Goal: Navigation & Orientation: Find specific page/section

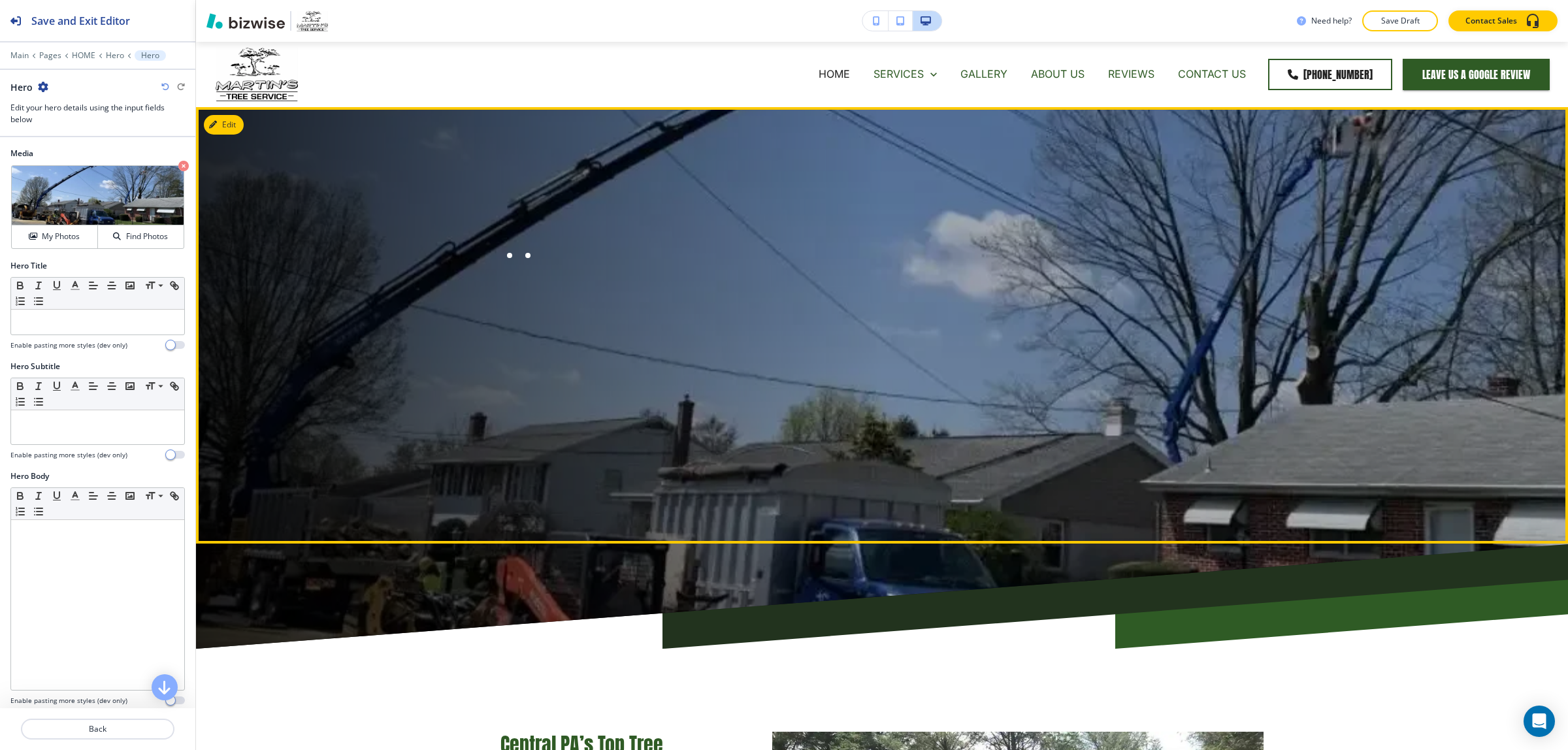
click at [500, 256] on div at bounding box center [509, 255] width 18 height 18
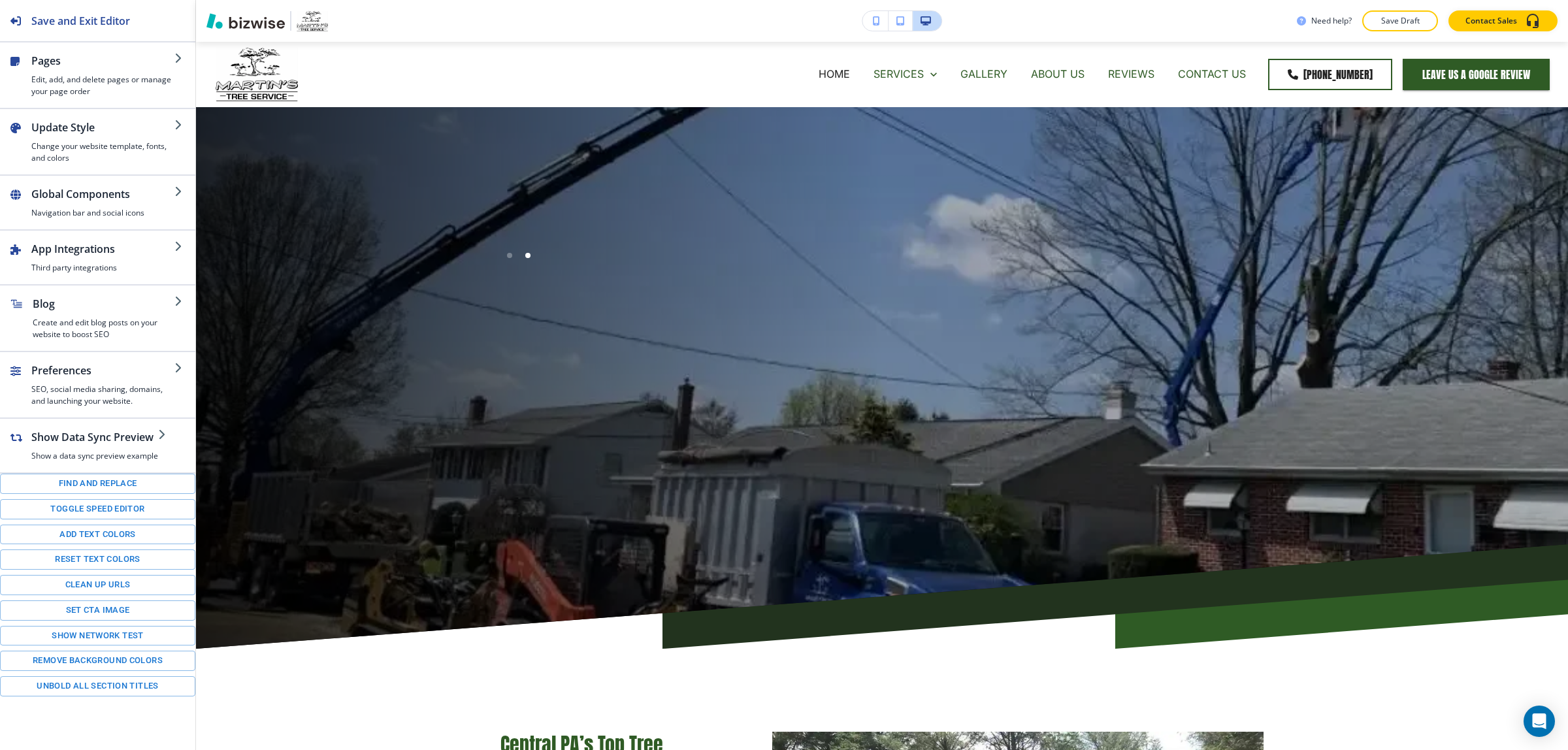
click at [507, 257] on div at bounding box center [509, 255] width 6 height 6
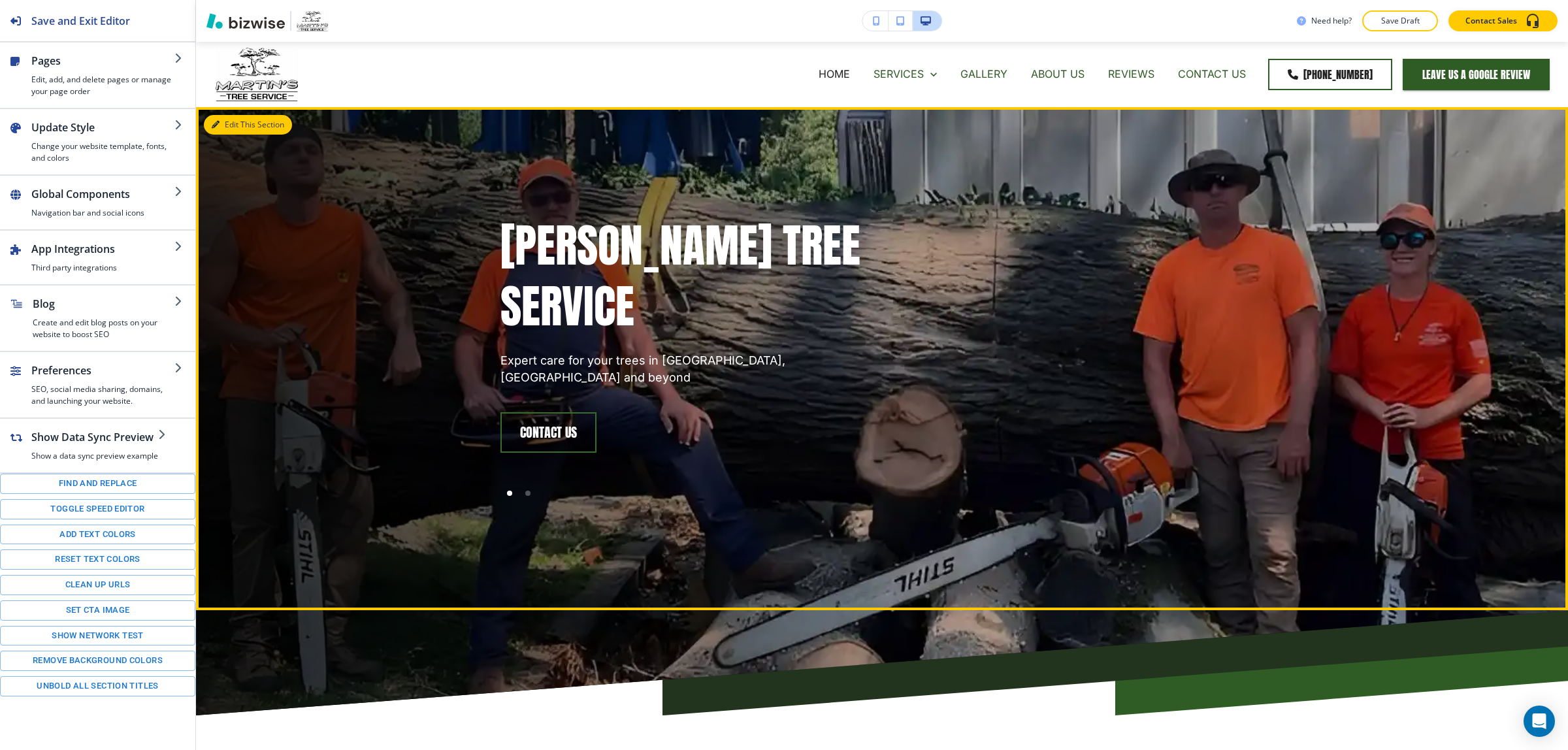
click at [239, 126] on button "Edit This Section" at bounding box center [247, 124] width 88 height 19
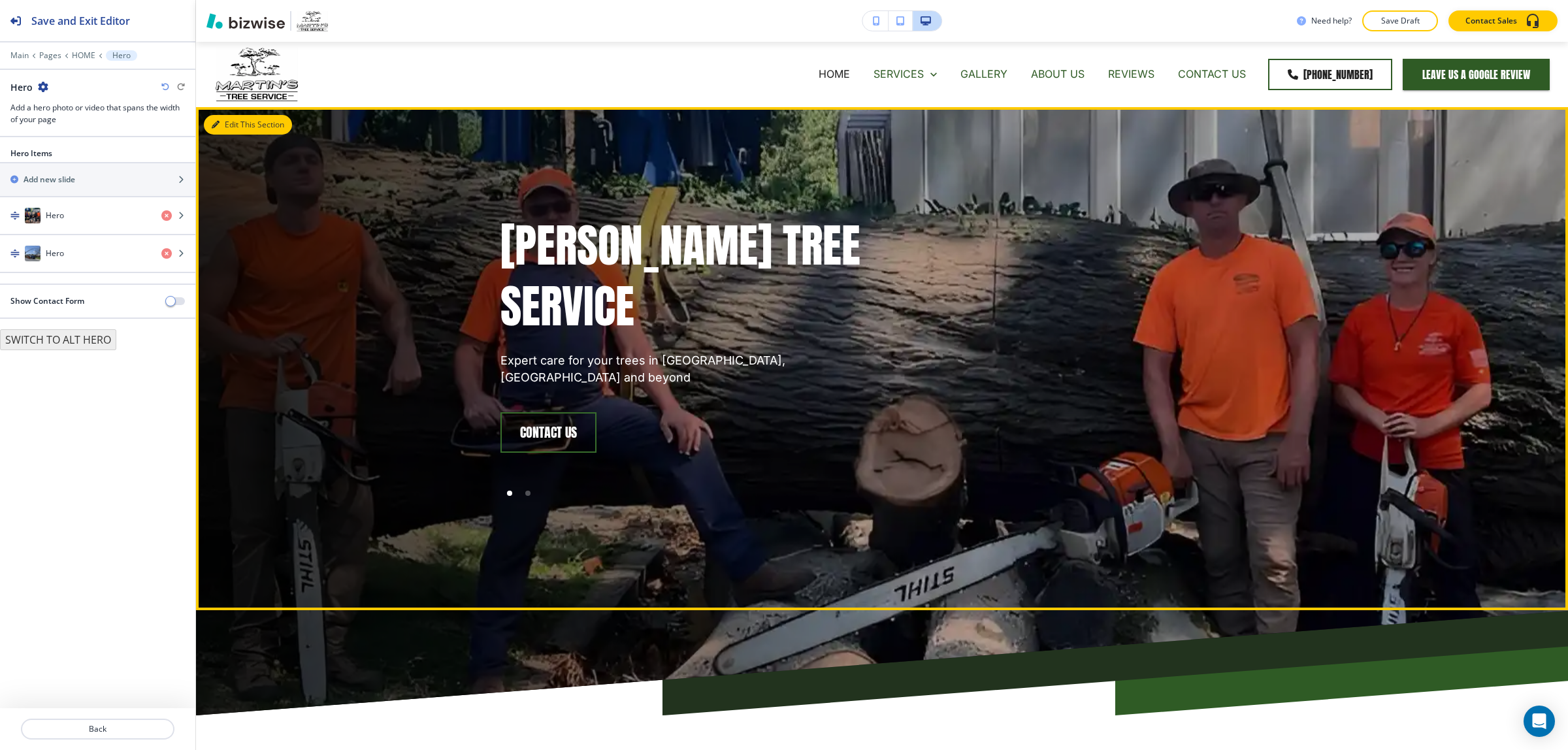
scroll to position [66, 0]
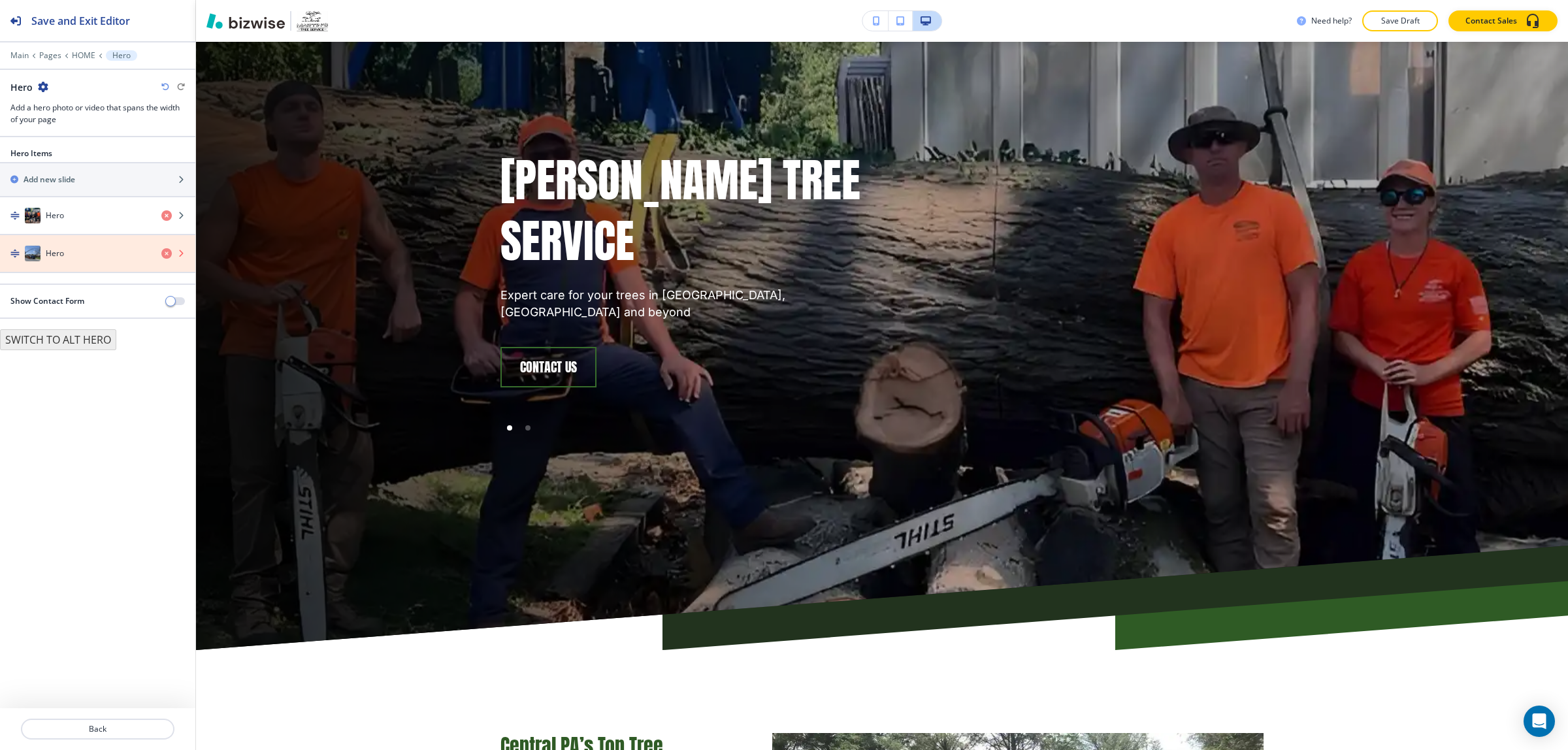
click at [166, 257] on icon "button" at bounding box center [165, 252] width 10 height 10
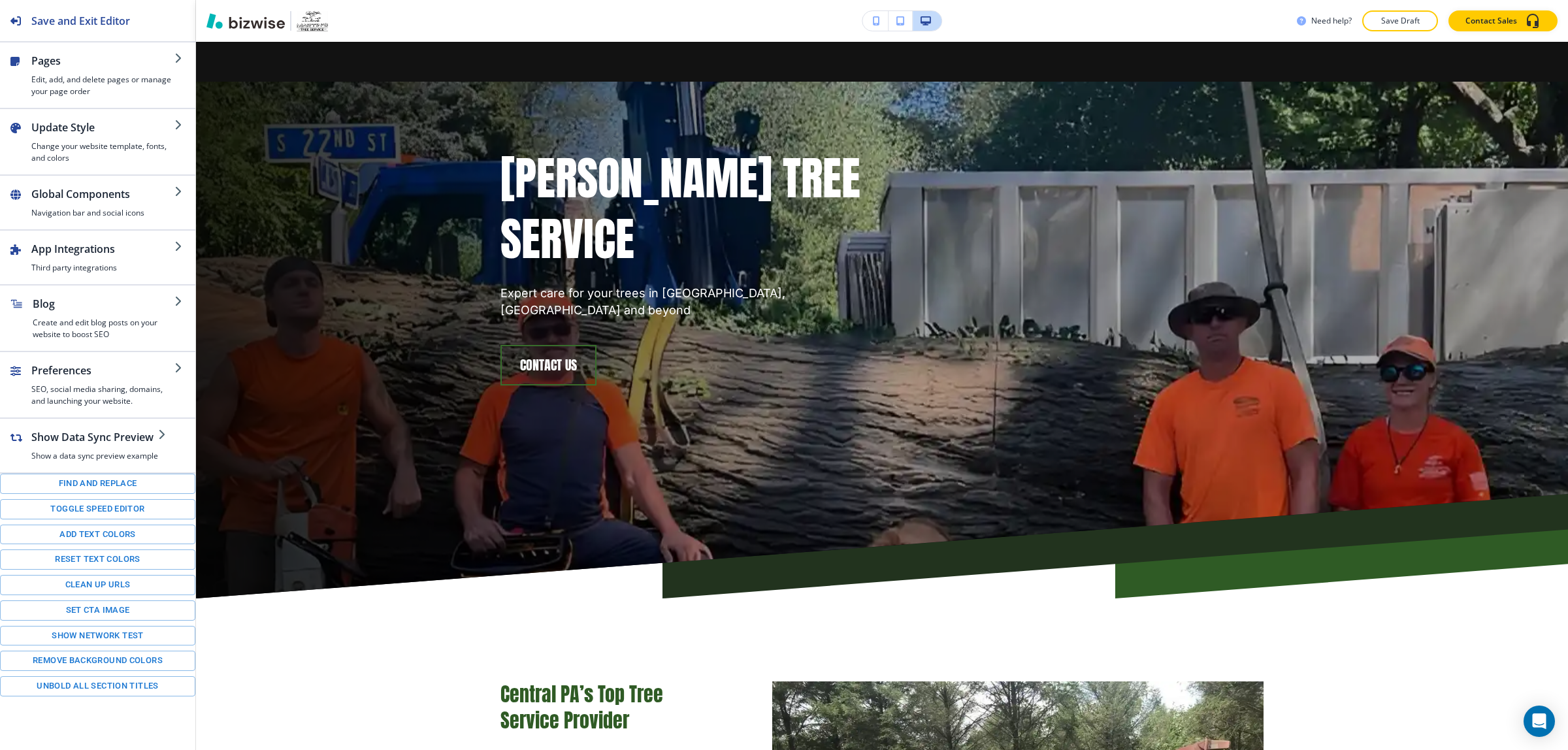
scroll to position [0, 0]
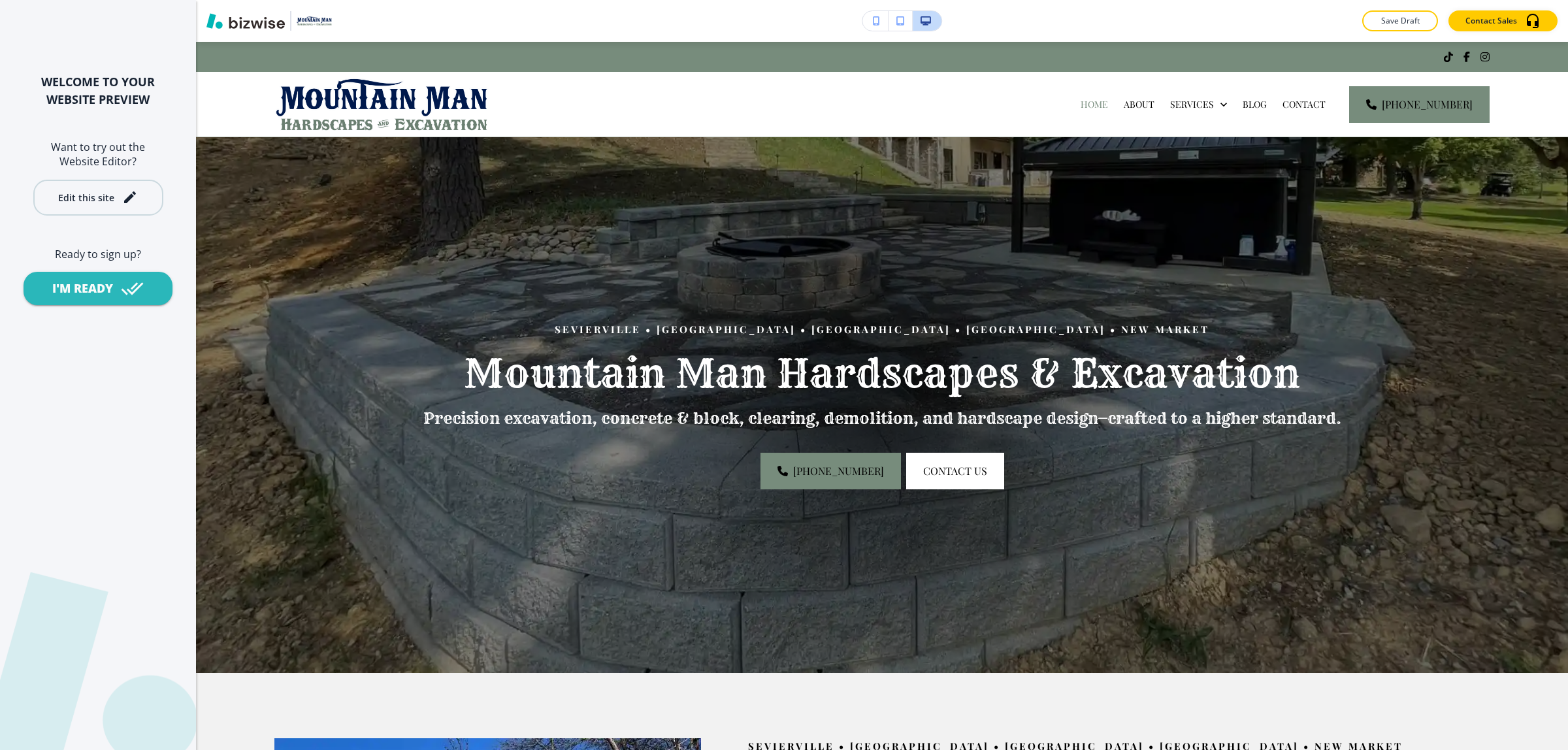
click at [130, 199] on icon "button" at bounding box center [129, 197] width 16 height 16
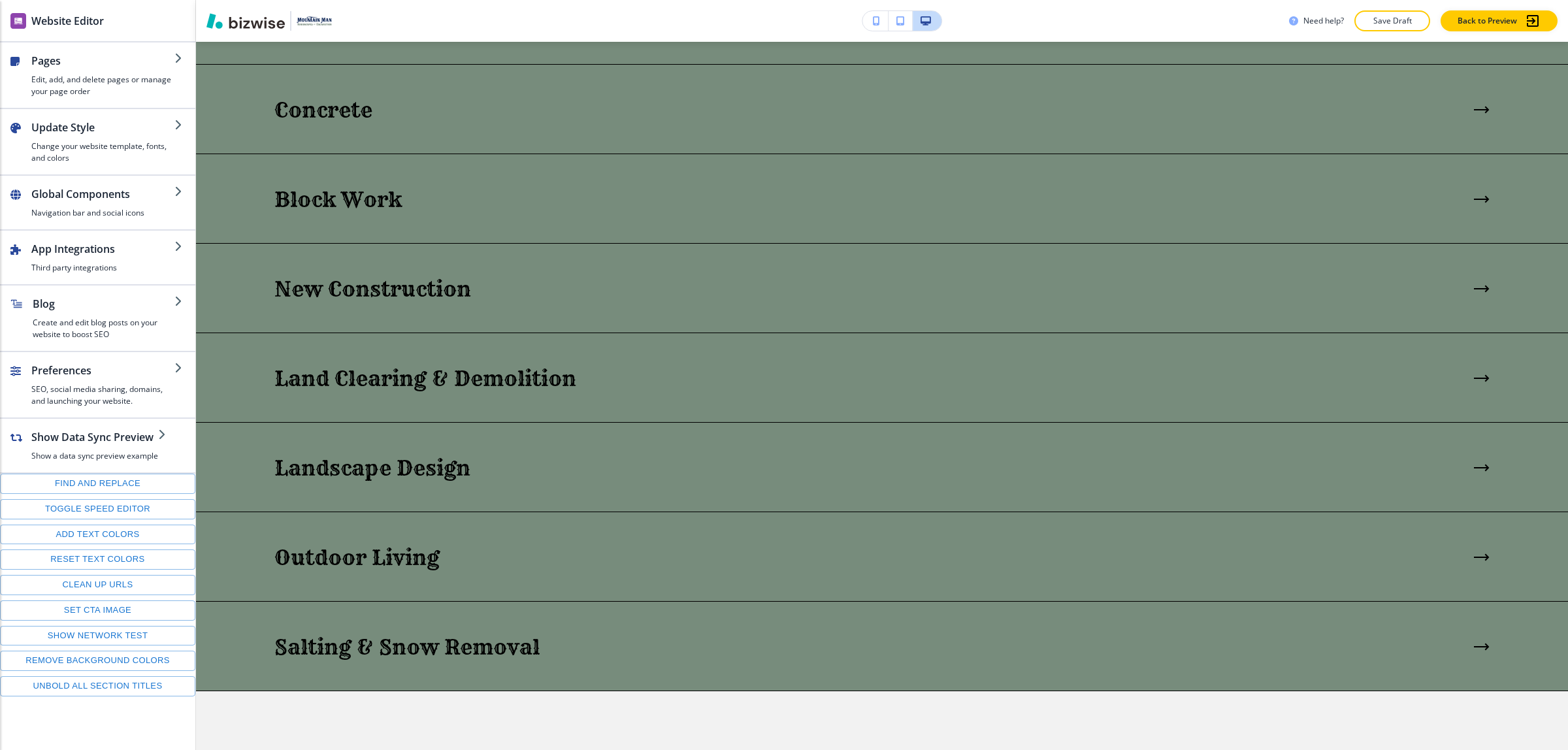
scroll to position [2042, 0]
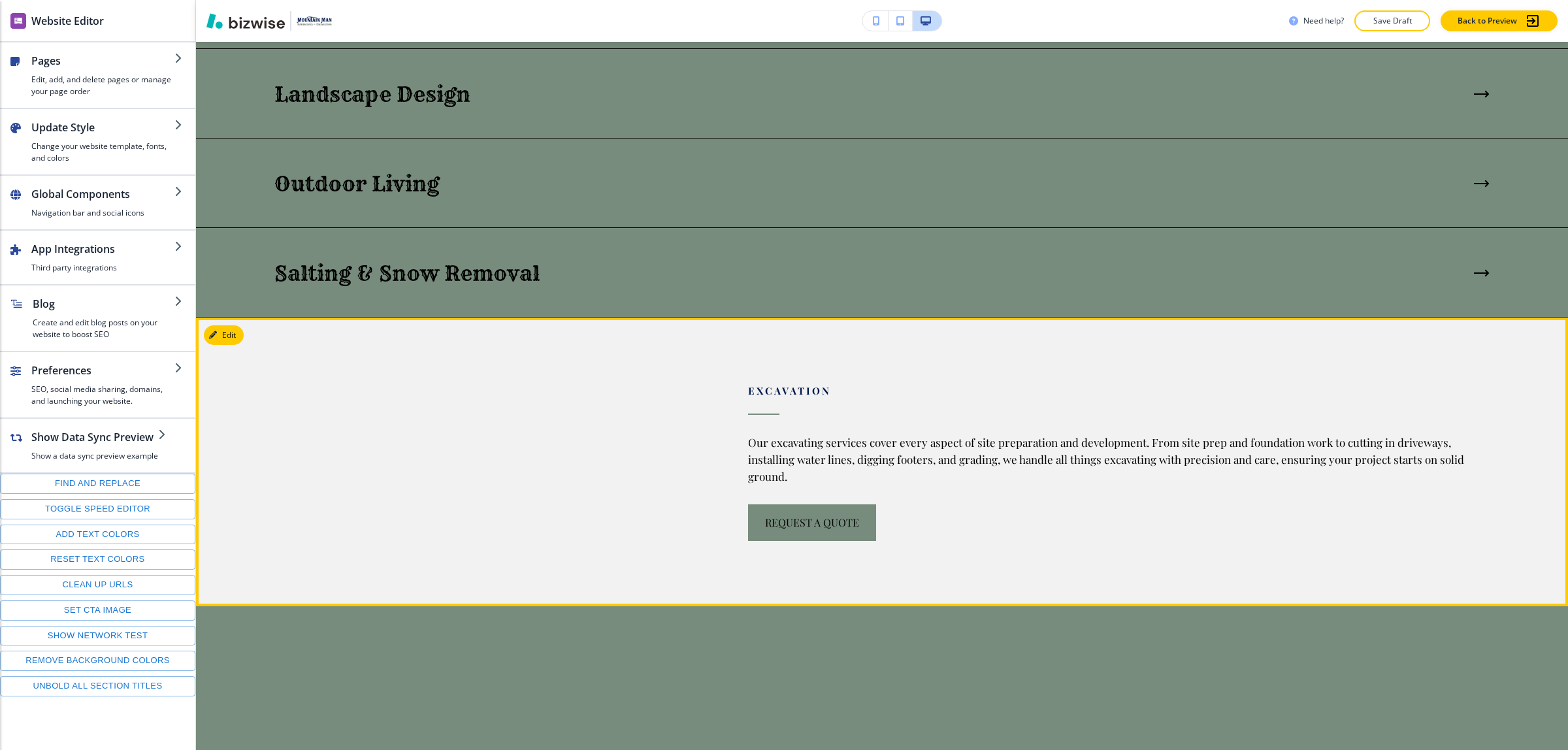
scroll to position [1764, 0]
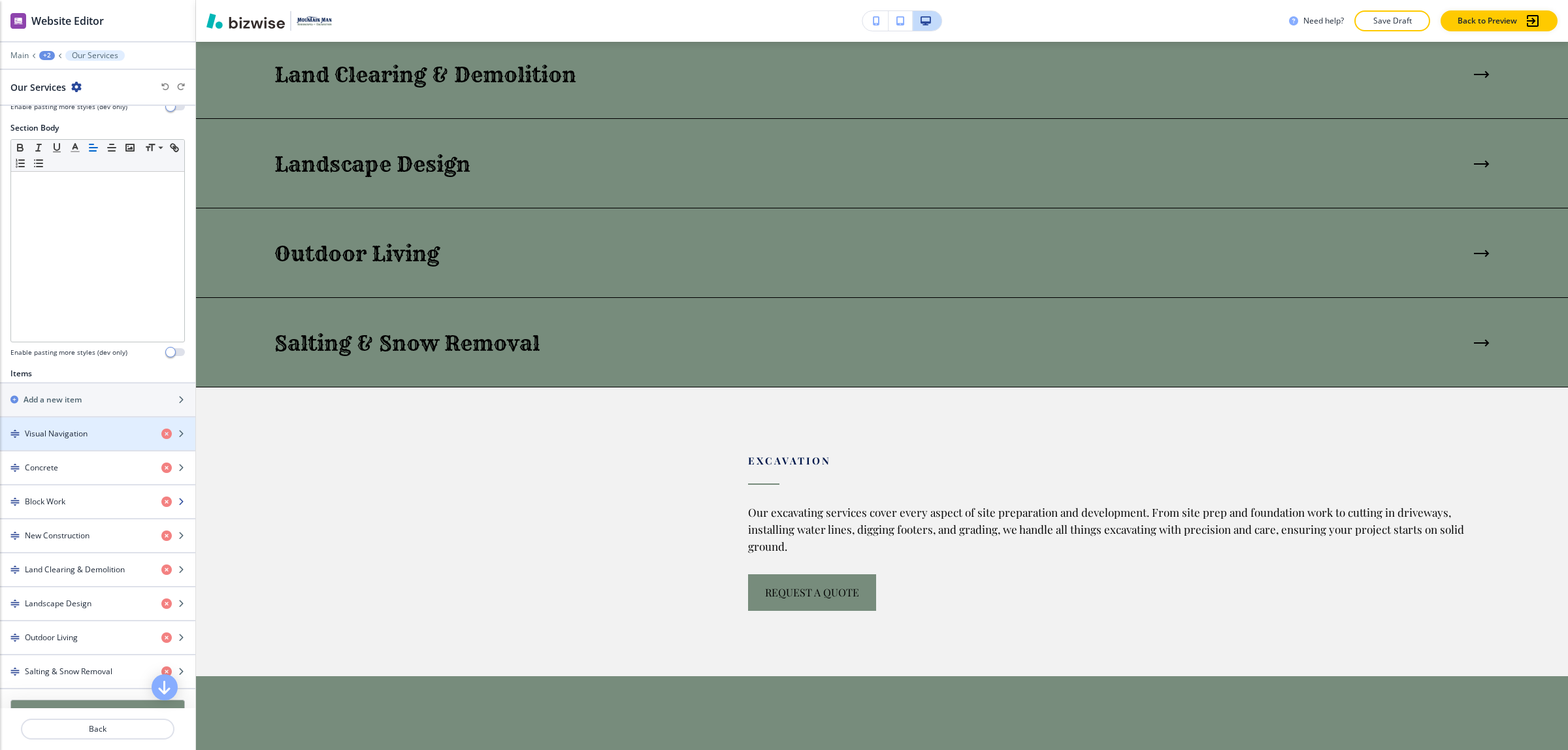
scroll to position [245, 0]
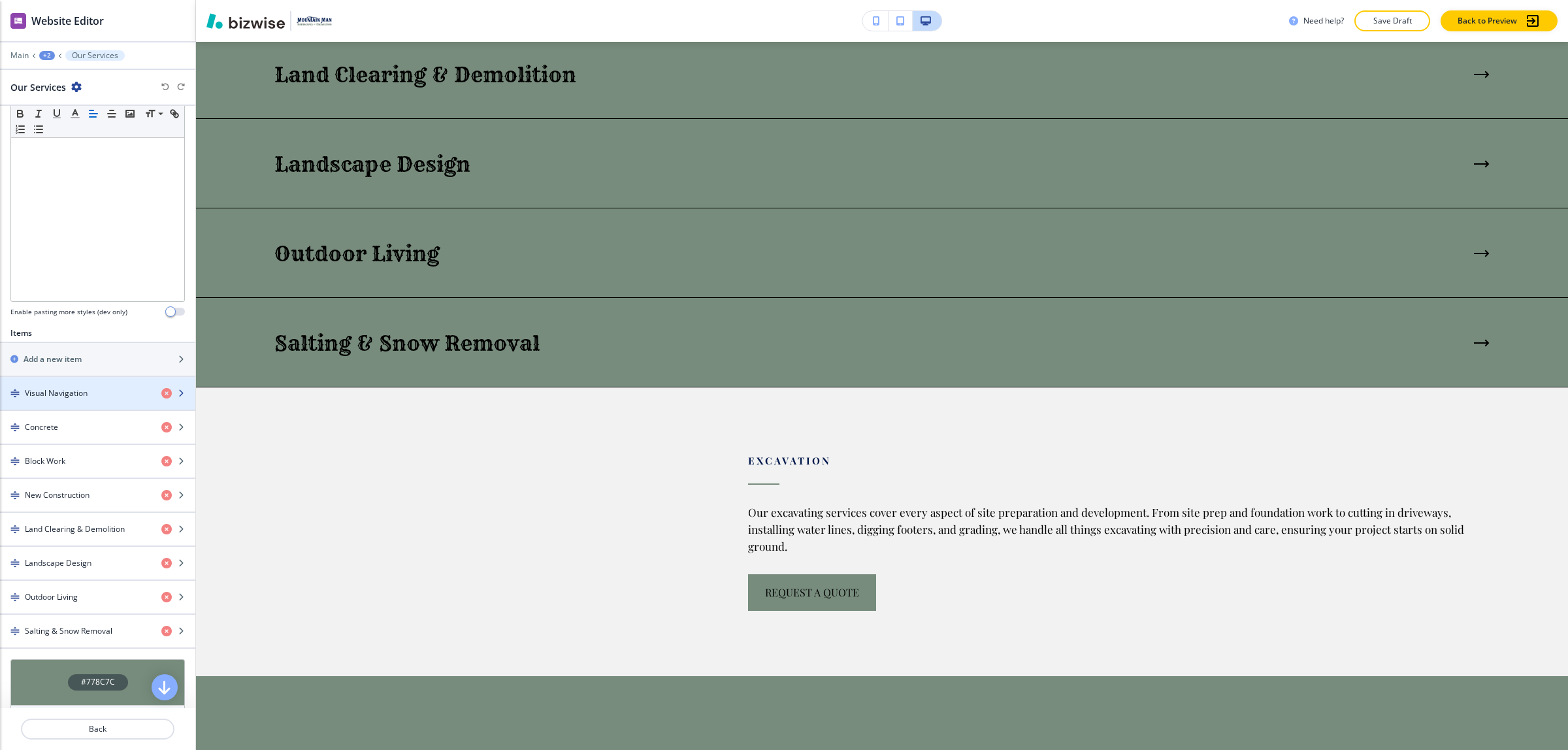
click at [67, 406] on div "button" at bounding box center [97, 404] width 195 height 10
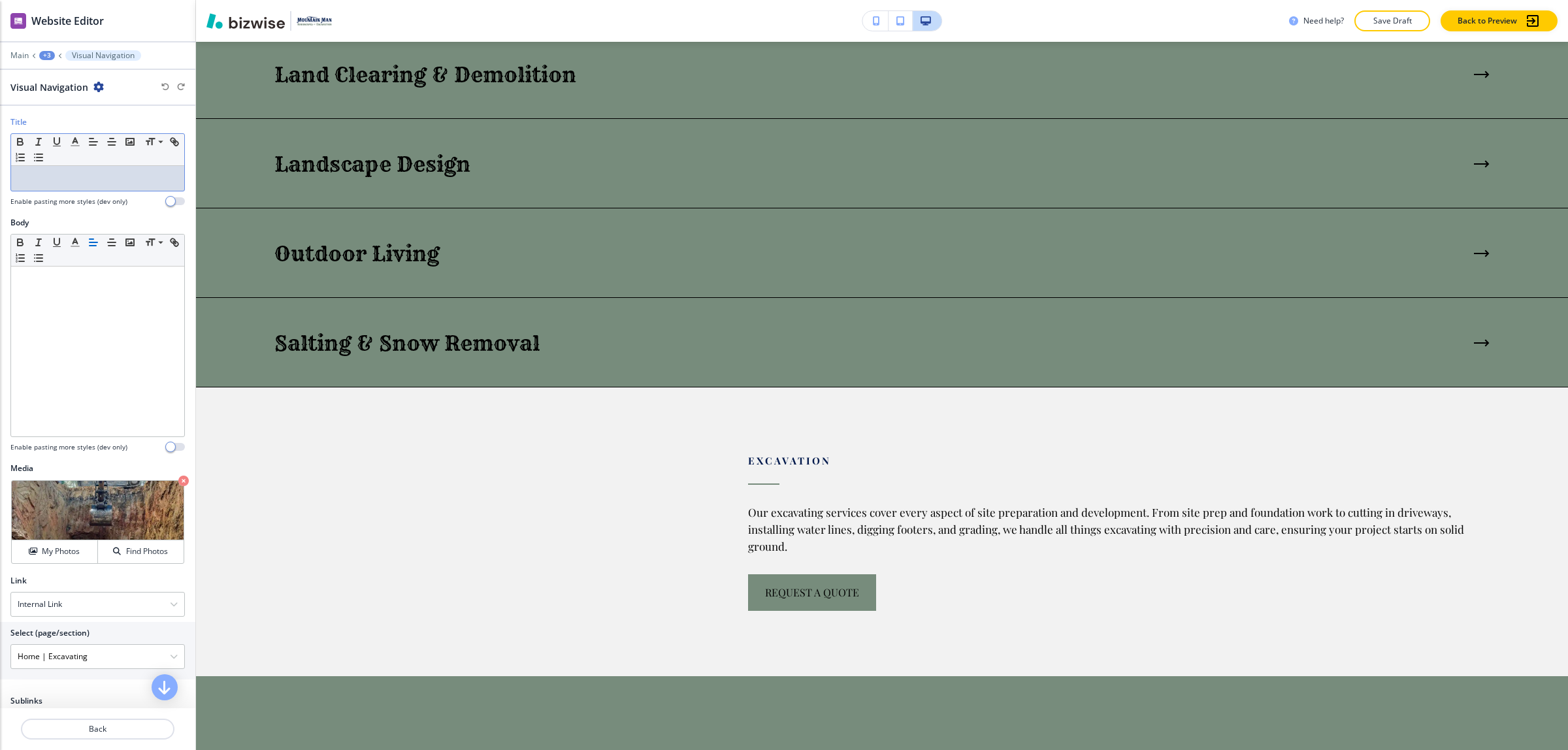
click at [48, 185] on div at bounding box center [97, 178] width 173 height 25
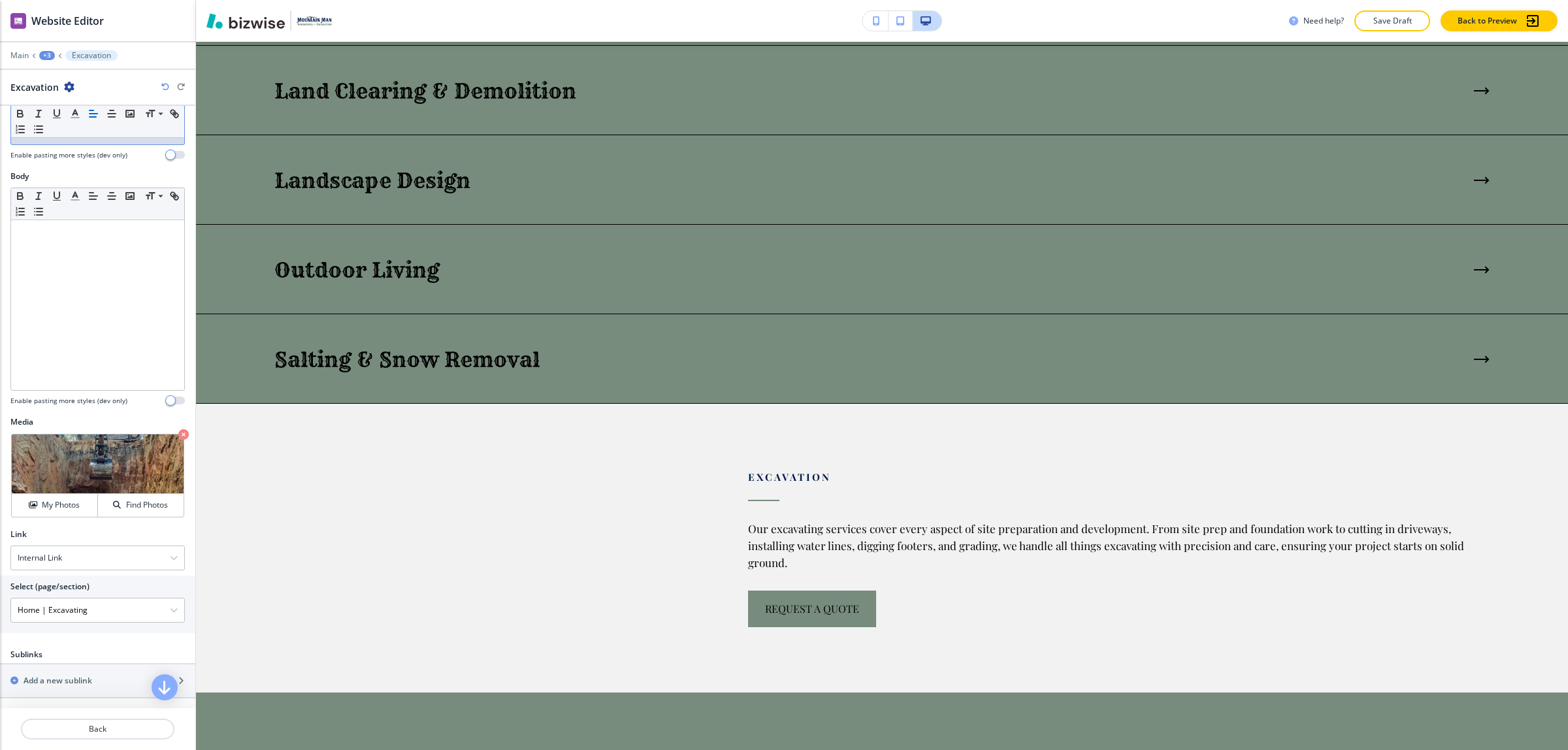
scroll to position [50, 0]
click at [113, 722] on button "Back" at bounding box center [98, 729] width 153 height 21
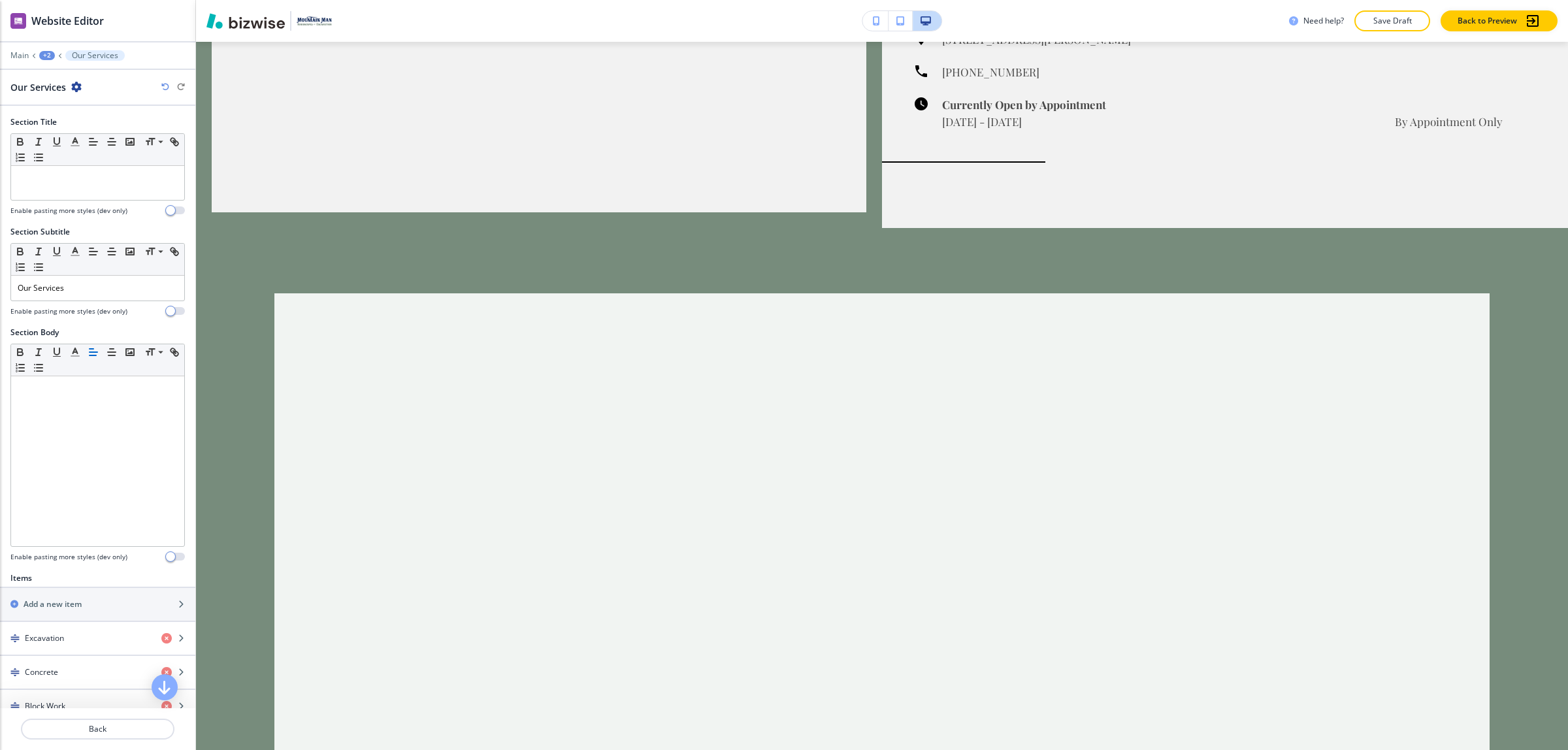
scroll to position [4962, 0]
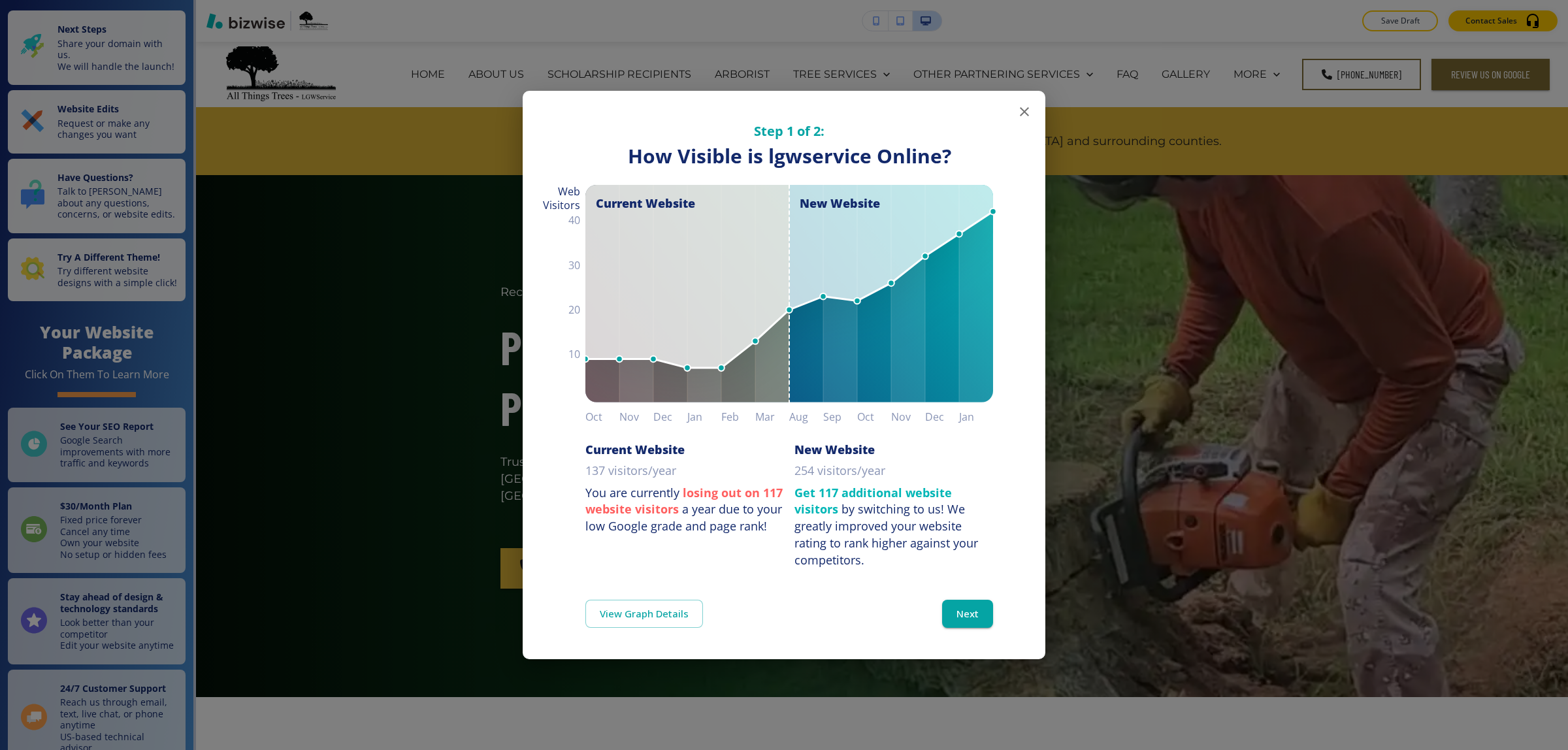
click at [1029, 106] on icon "button" at bounding box center [1023, 111] width 16 height 16
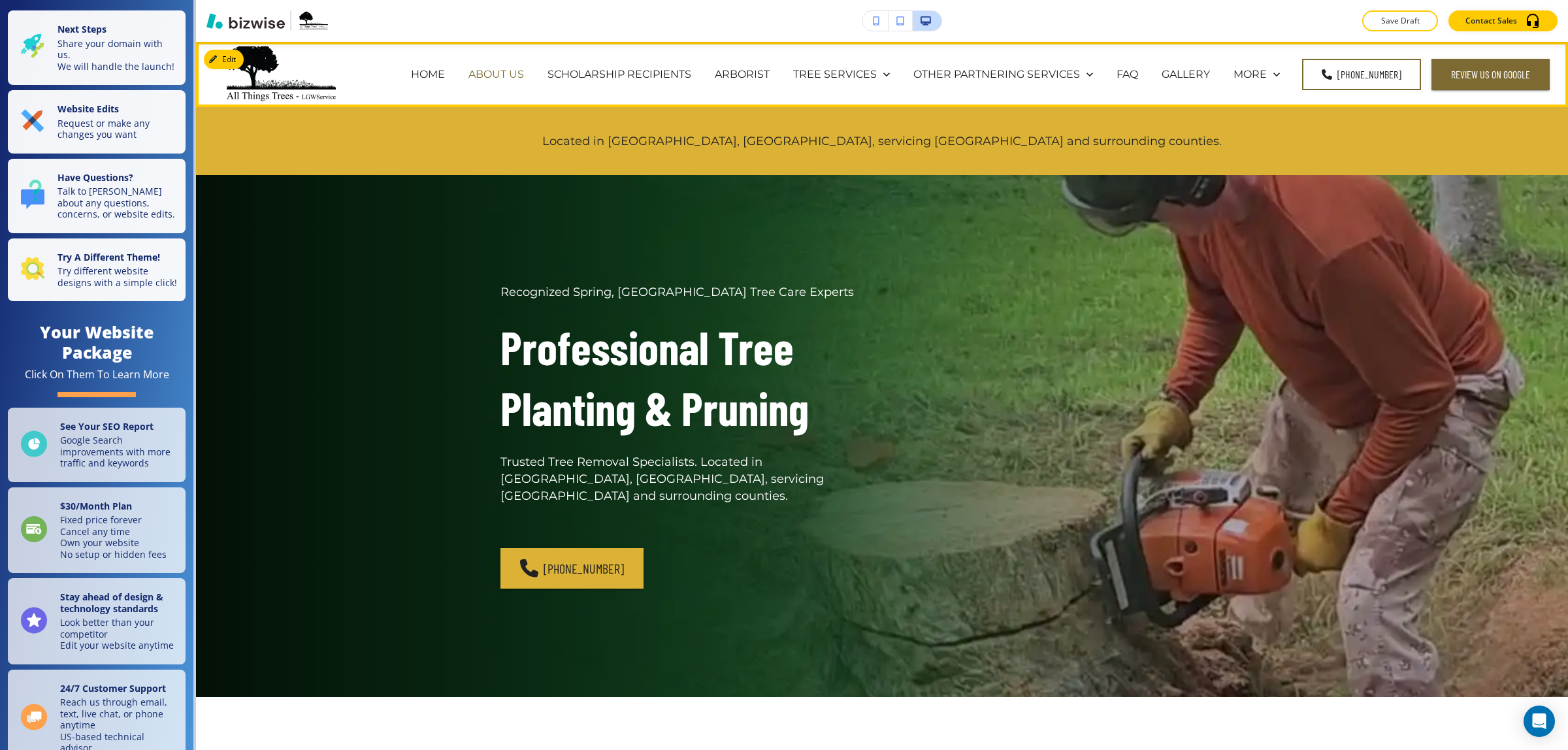
click at [490, 79] on p "ABOUT US" at bounding box center [496, 74] width 55 height 15
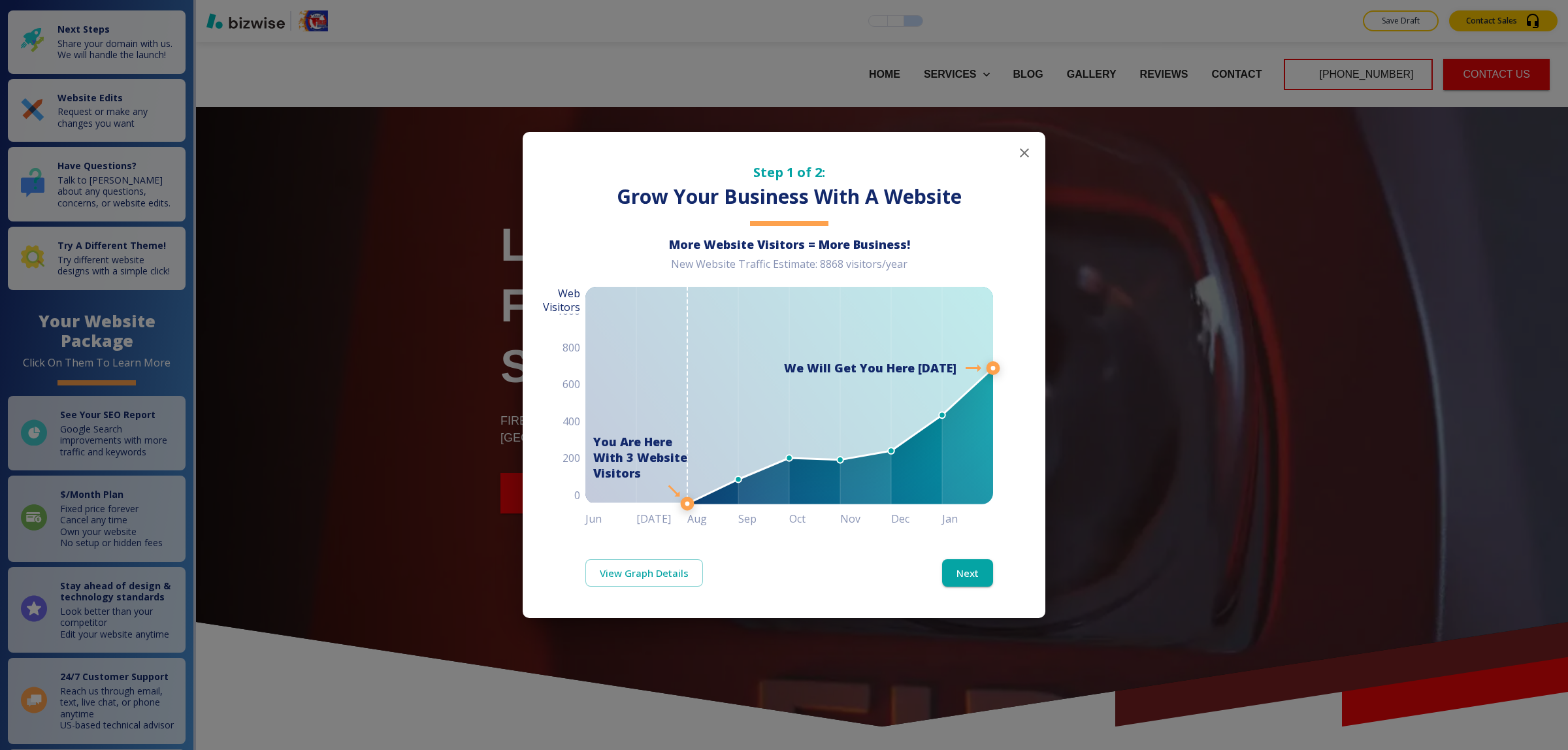
click at [1029, 152] on icon "button" at bounding box center [1023, 153] width 16 height 16
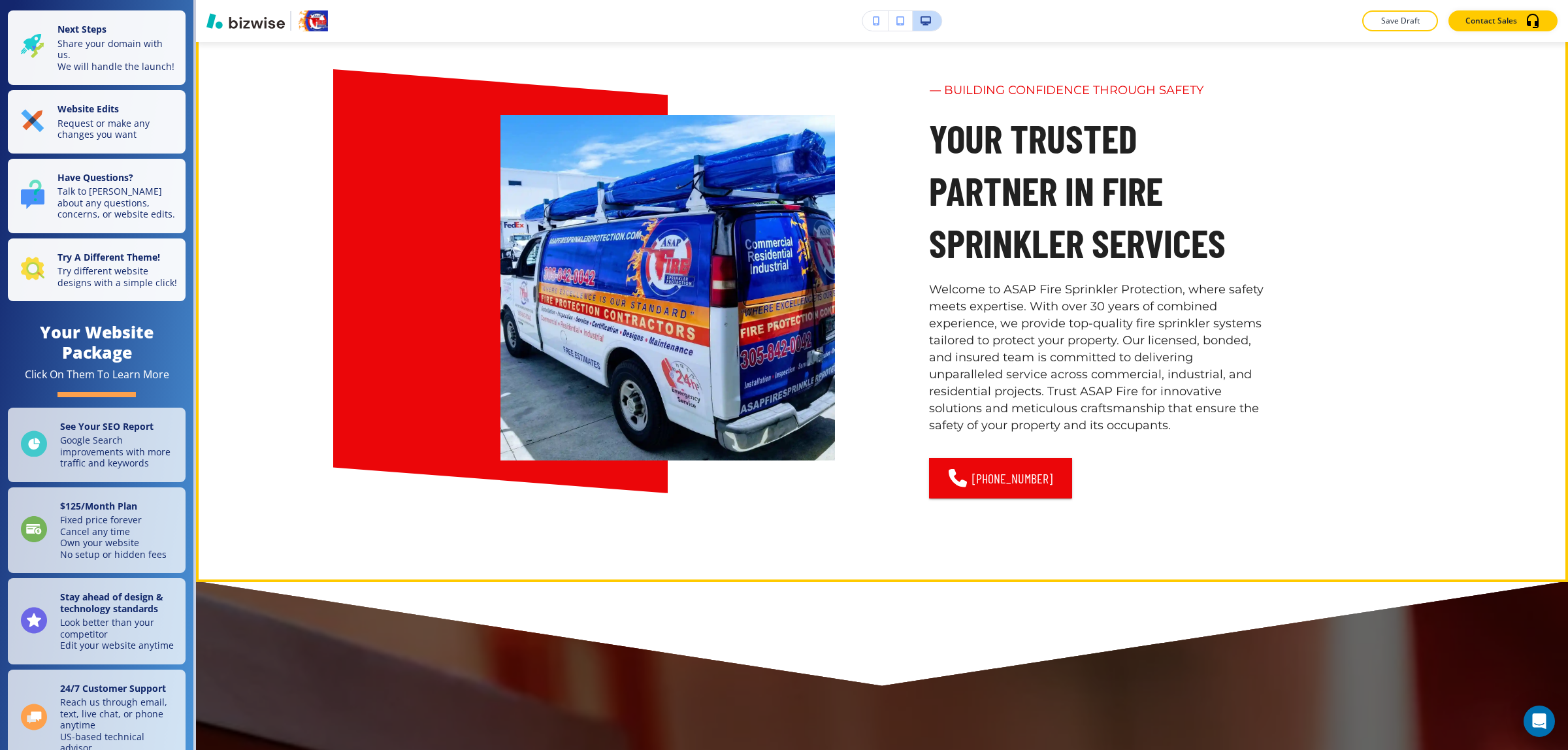
scroll to position [653, 0]
